Goal: Answer question/provide support

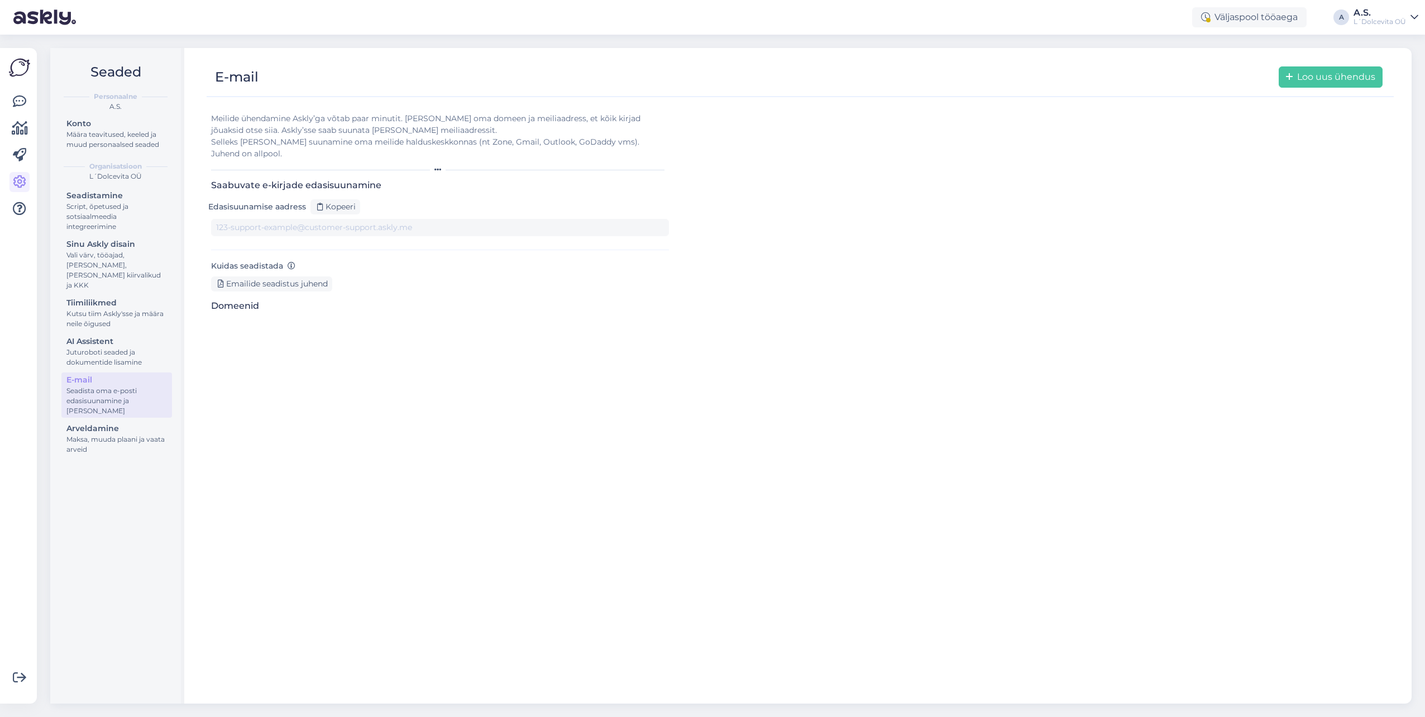
type input "[DOMAIN_NAME][EMAIL_ADDRESS][DOMAIN_NAME]"
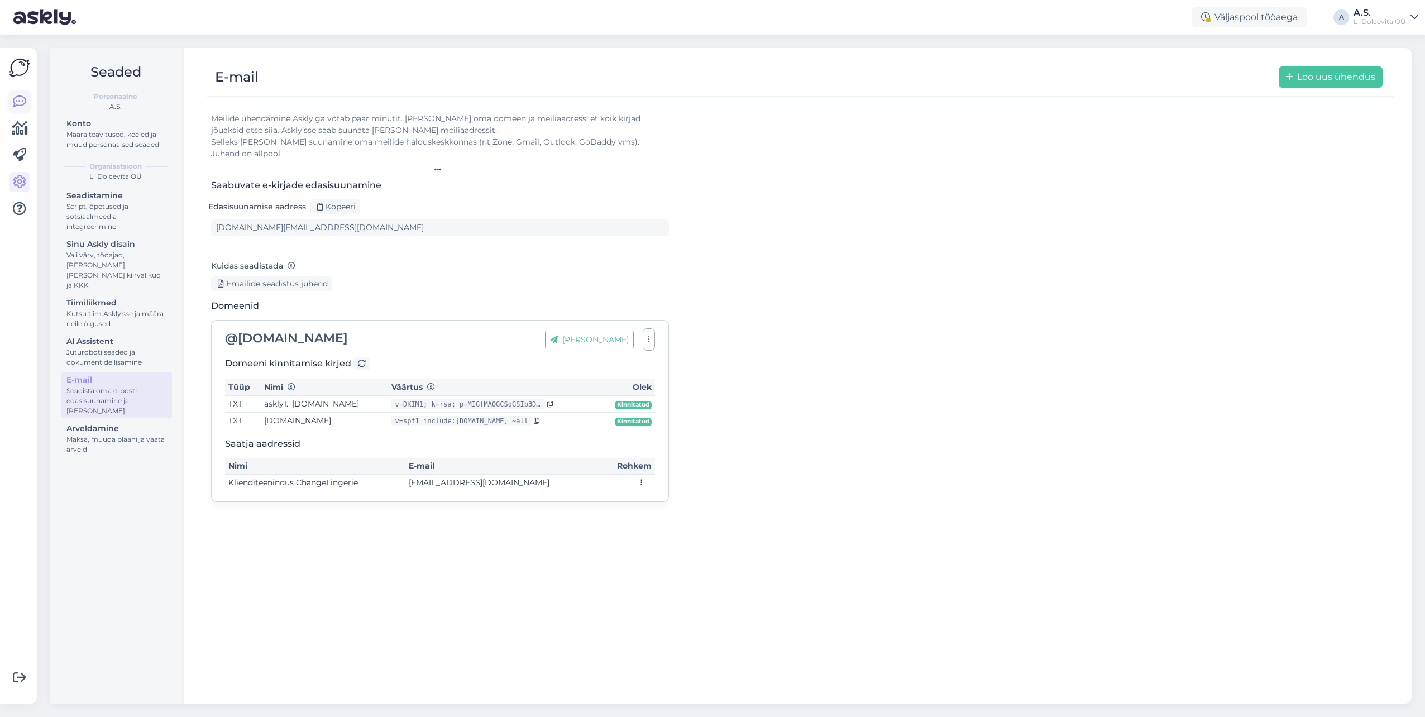
click at [20, 102] on icon at bounding box center [19, 101] width 13 height 13
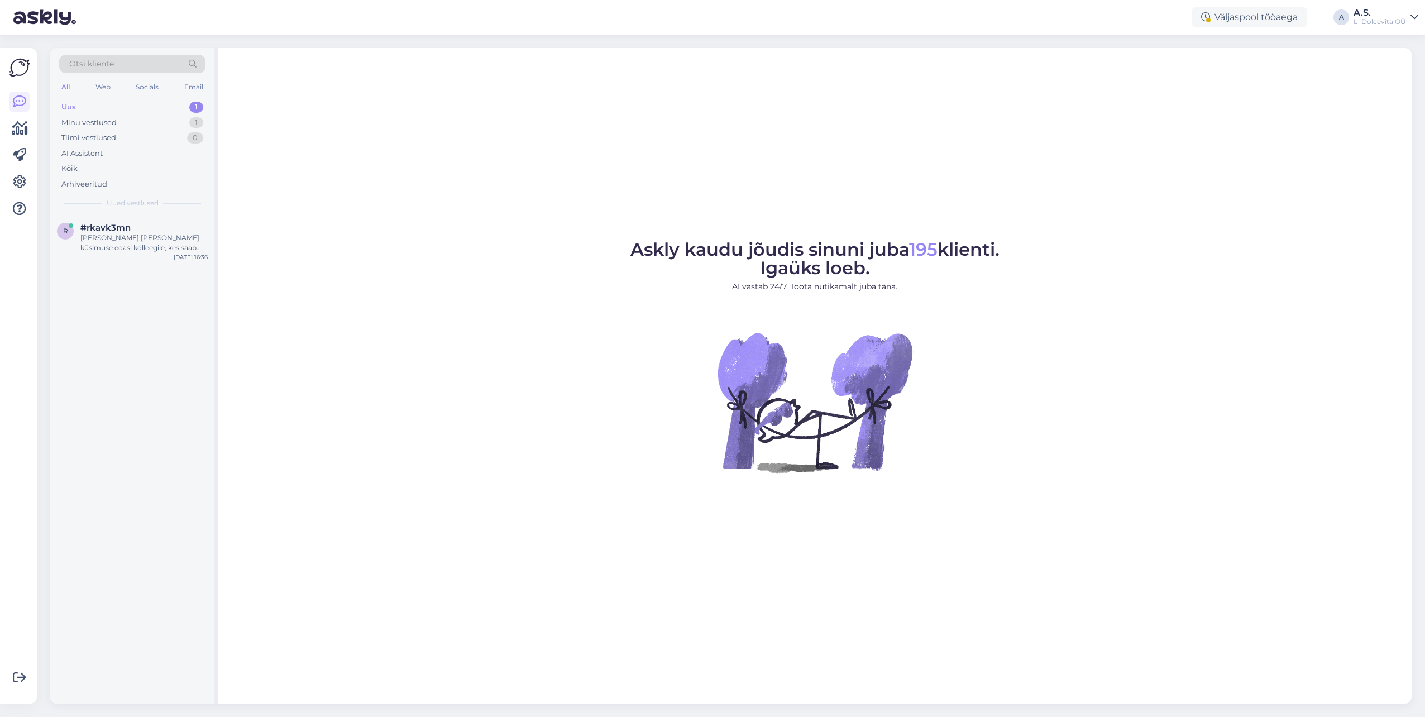
click at [102, 106] on div "Uus 1" at bounding box center [132, 107] width 146 height 16
click at [120, 244] on div "[PERSON_NAME] [PERSON_NAME] küsimuse edasi kolleegile, kes saab kontrollida, mi…" at bounding box center [143, 243] width 127 height 20
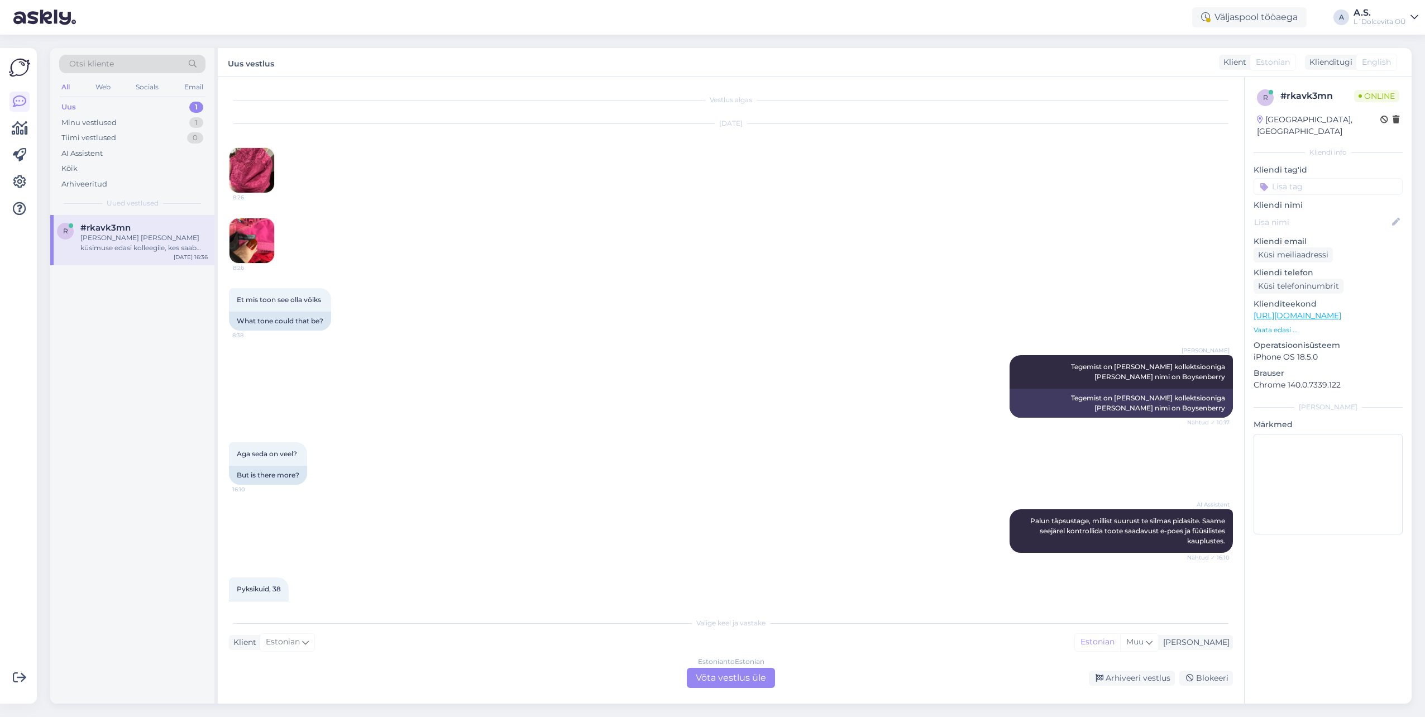
scroll to position [262, 0]
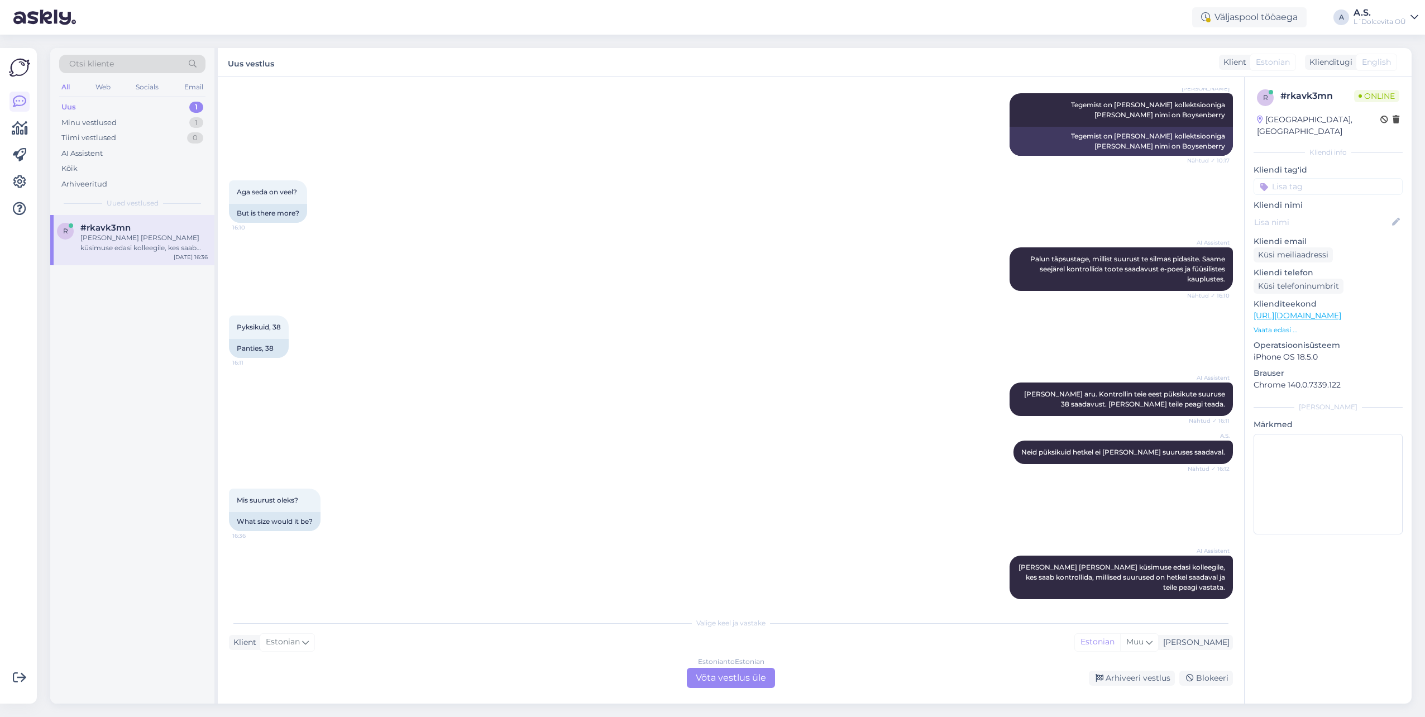
click at [728, 677] on div "Estonian to Estonian Võta vestlus üle" at bounding box center [731, 678] width 88 height 20
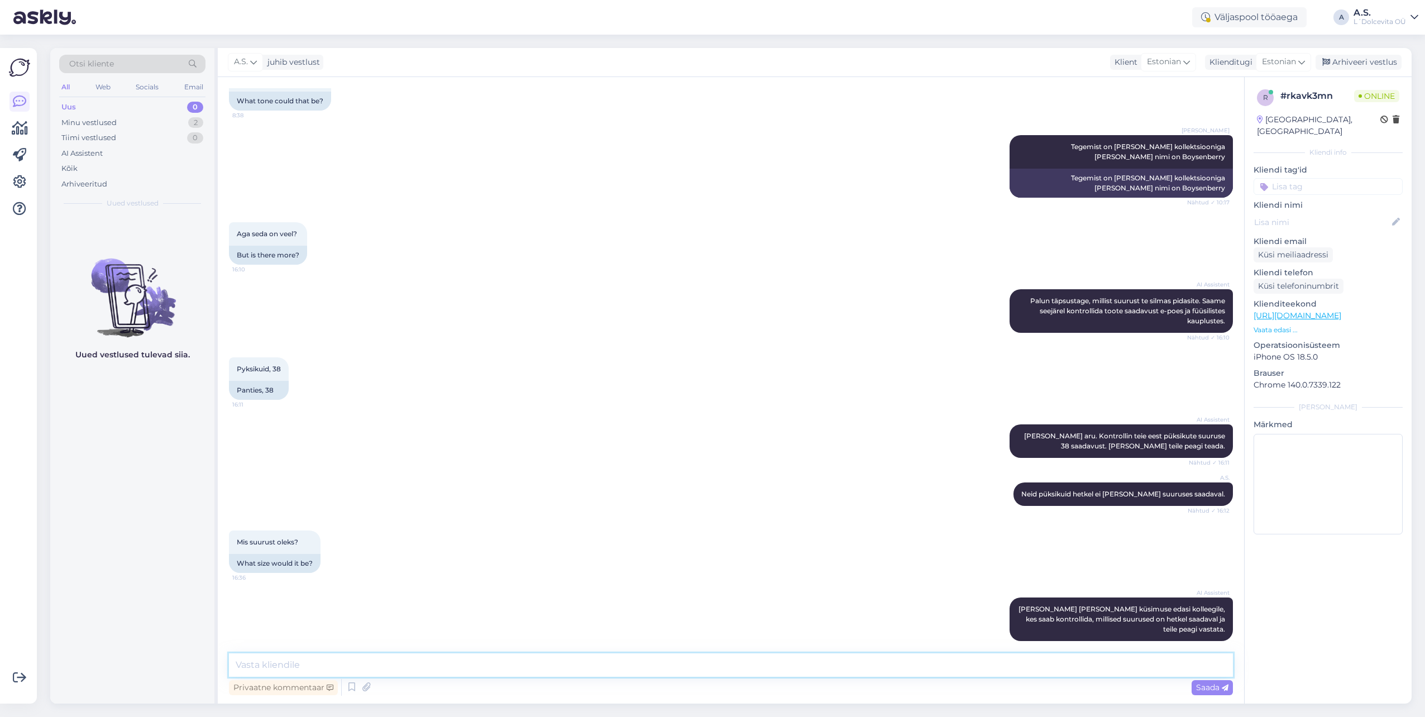
click at [588, 661] on textarea at bounding box center [731, 664] width 1004 height 23
type textarea "Selle toote suurused"
